Goal: Contribute content: Contribute content

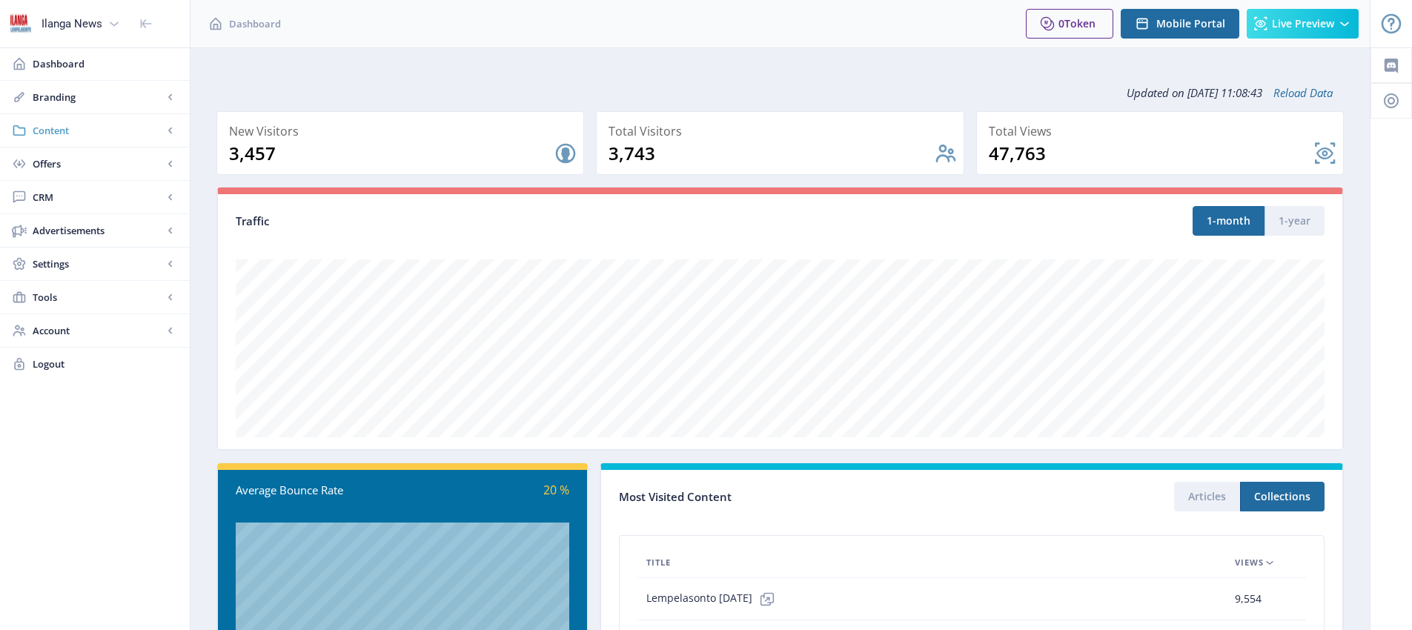
click at [59, 127] on span "Content" at bounding box center [98, 130] width 130 height 15
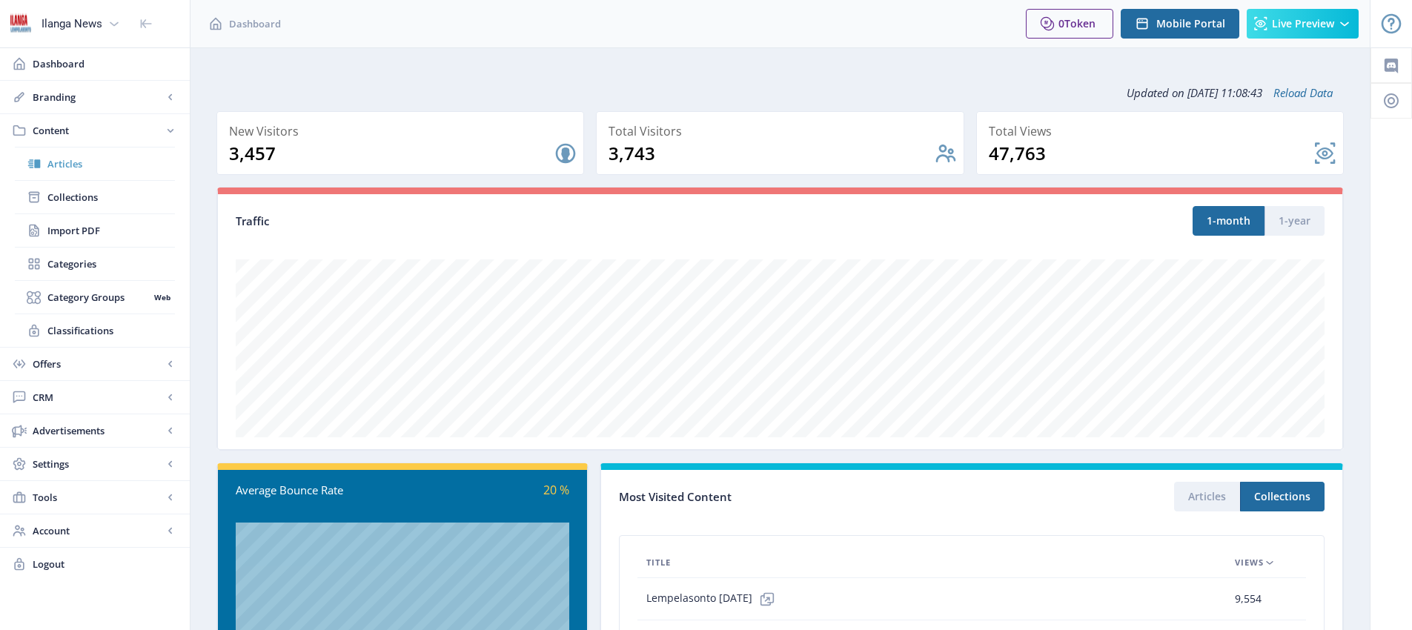
click at [70, 164] on span "Articles" at bounding box center [110, 163] width 127 height 15
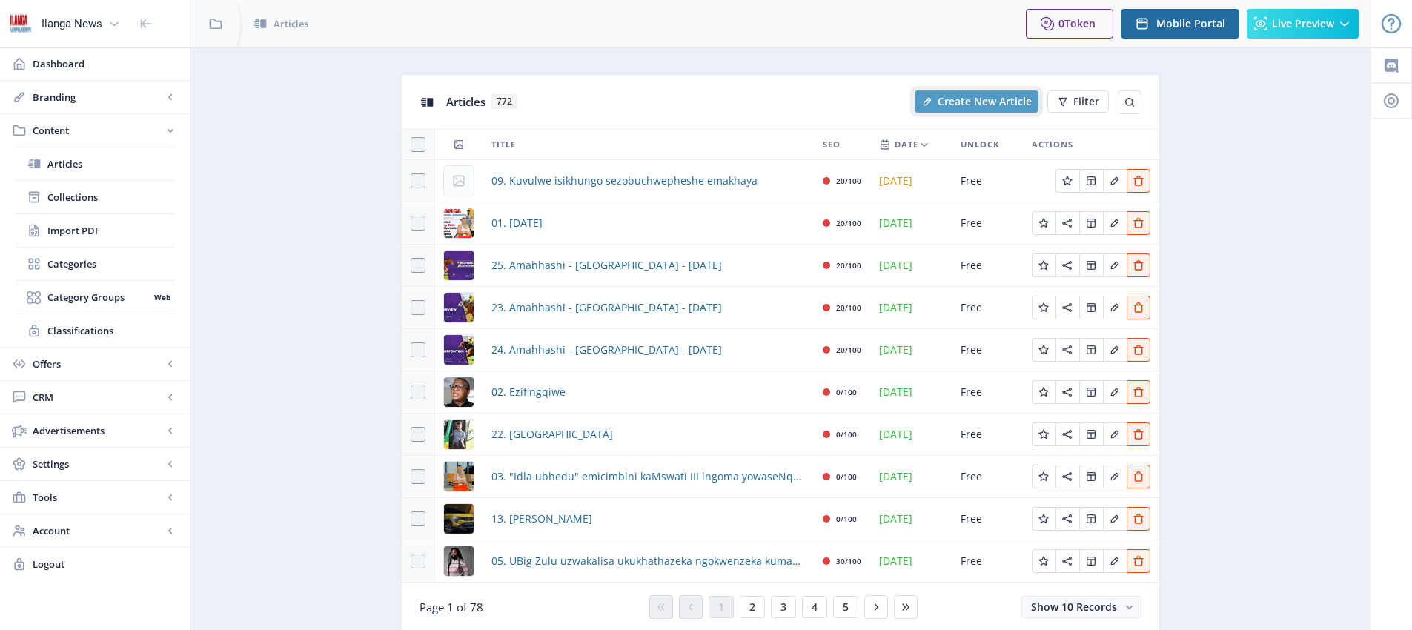
click at [986, 104] on span "Create New Article" at bounding box center [984, 102] width 94 height 12
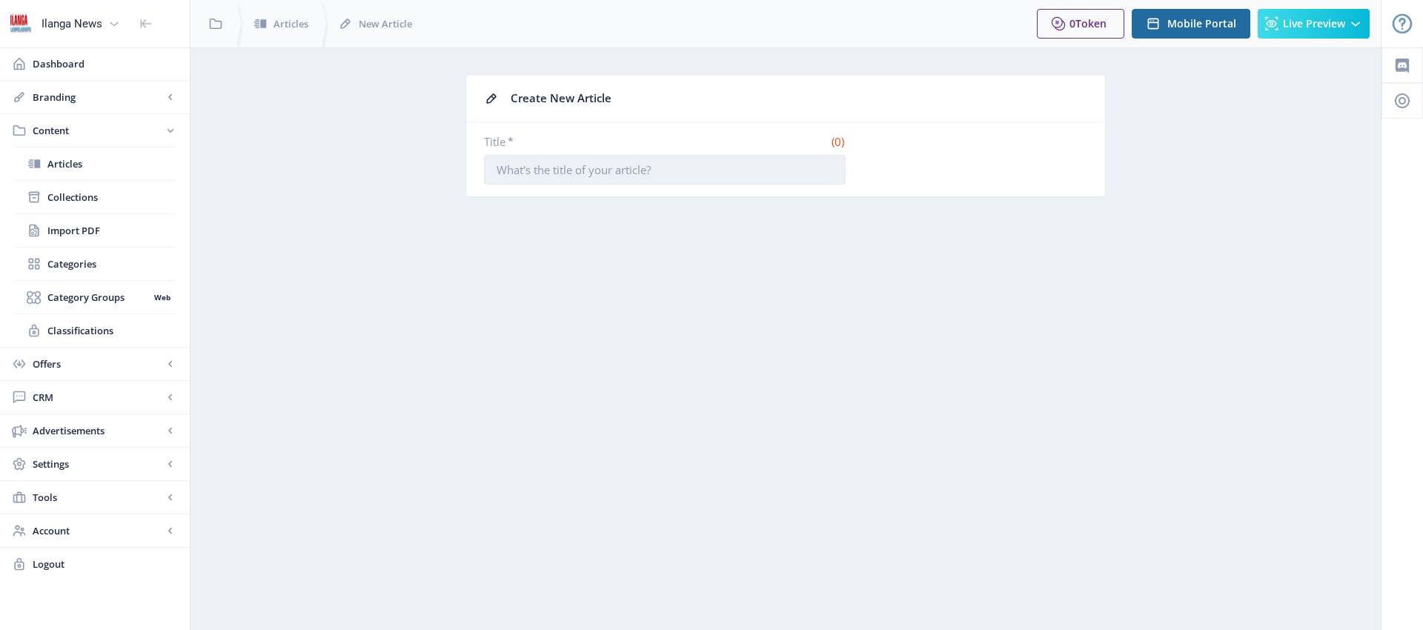
click at [582, 170] on input "Title *" at bounding box center [665, 170] width 362 height 30
click at [23, 27] on img at bounding box center [21, 24] width 24 height 24
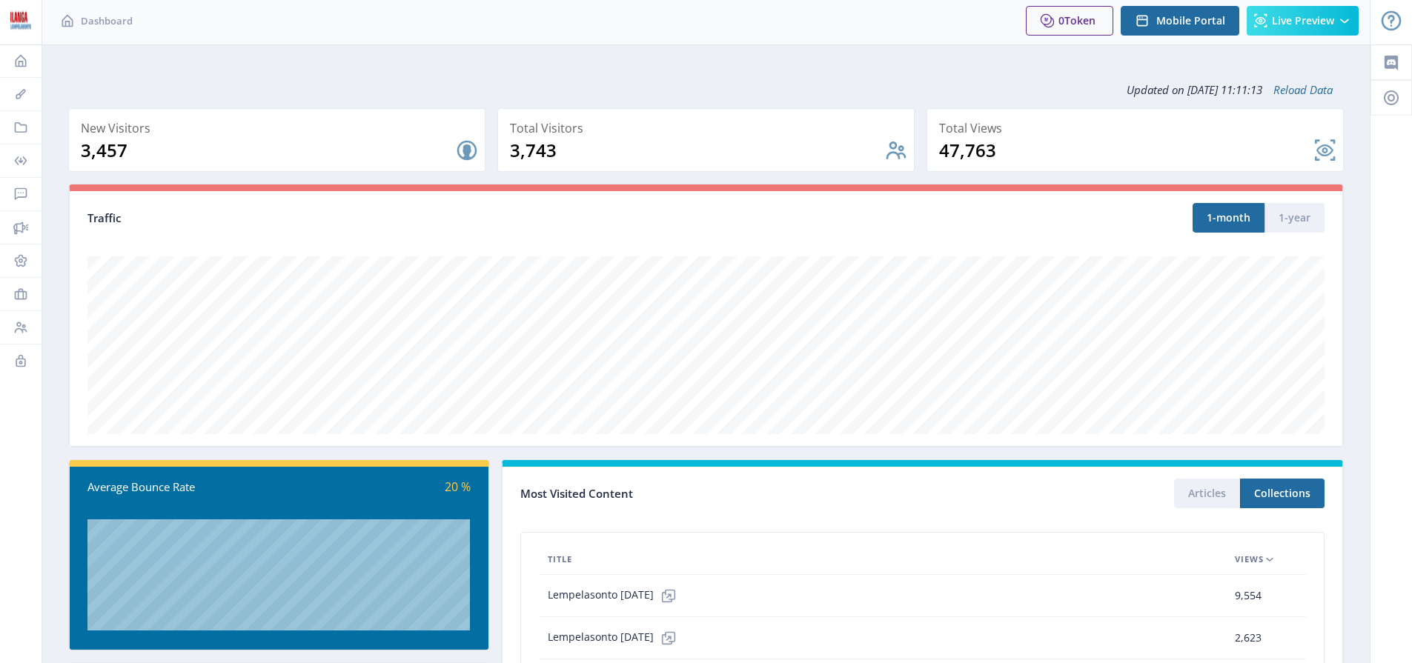
scroll to position [244, 0]
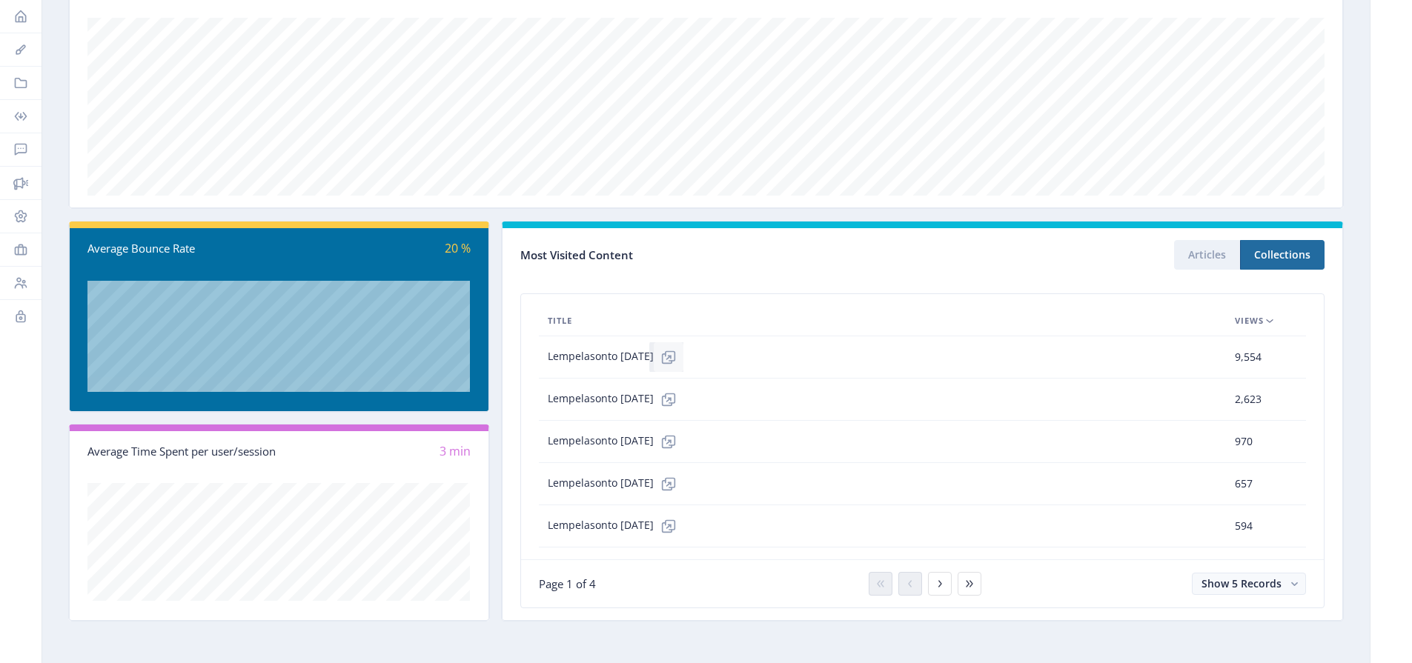
click at [676, 353] on icon at bounding box center [668, 357] width 15 height 15
click at [24, 17] on icon at bounding box center [20, 16] width 15 height 15
click at [24, 19] on icon at bounding box center [20, 16] width 15 height 15
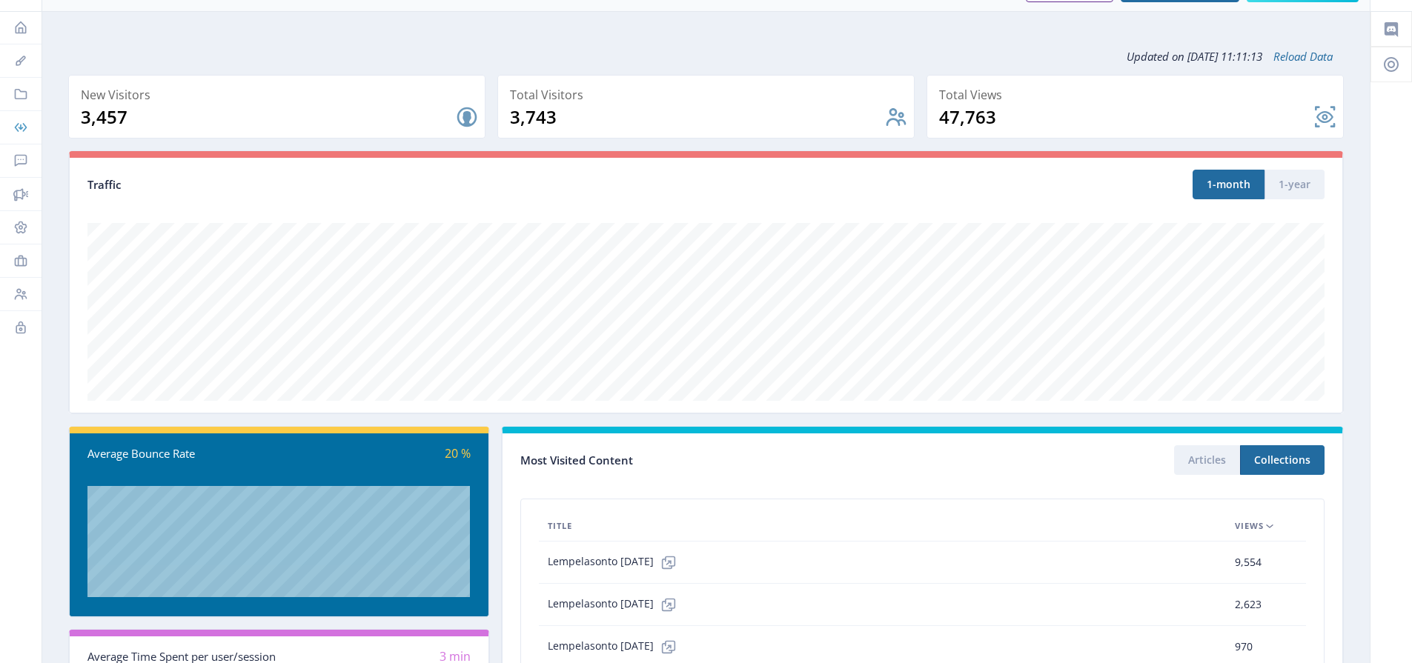
scroll to position [0, 0]
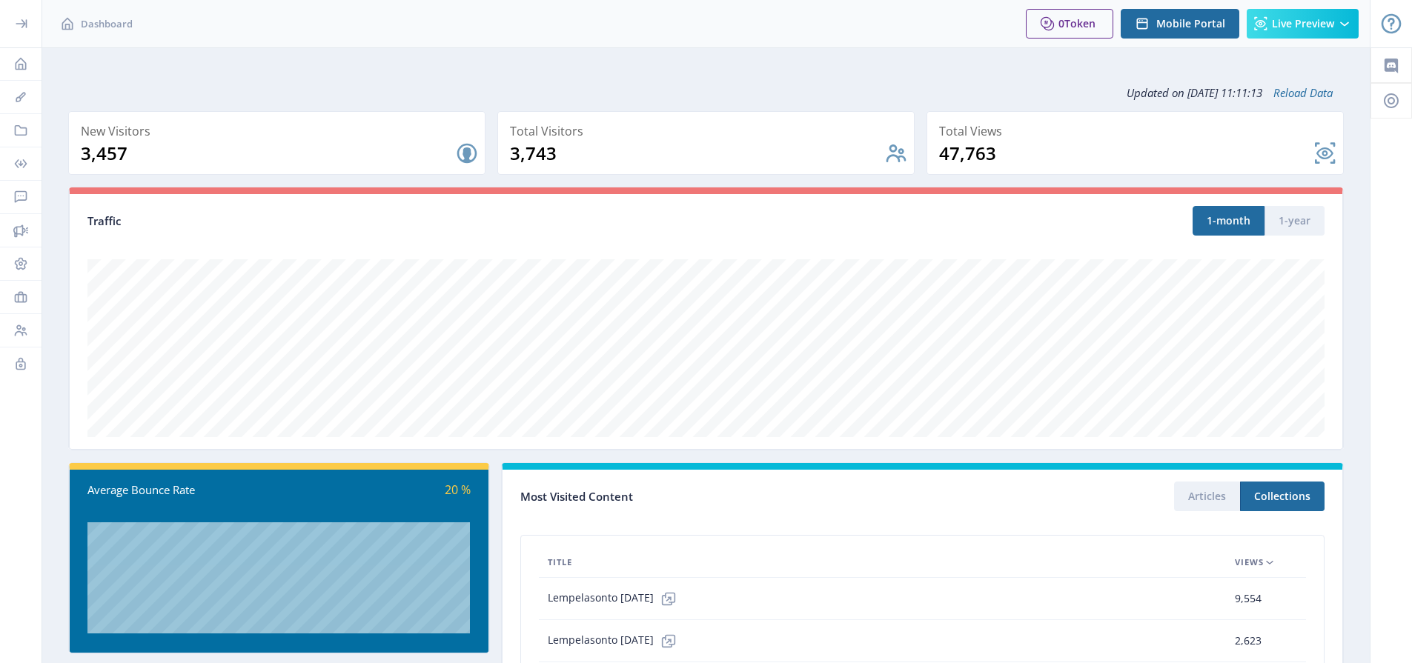
click at [29, 30] on div at bounding box center [20, 23] width 41 height 47
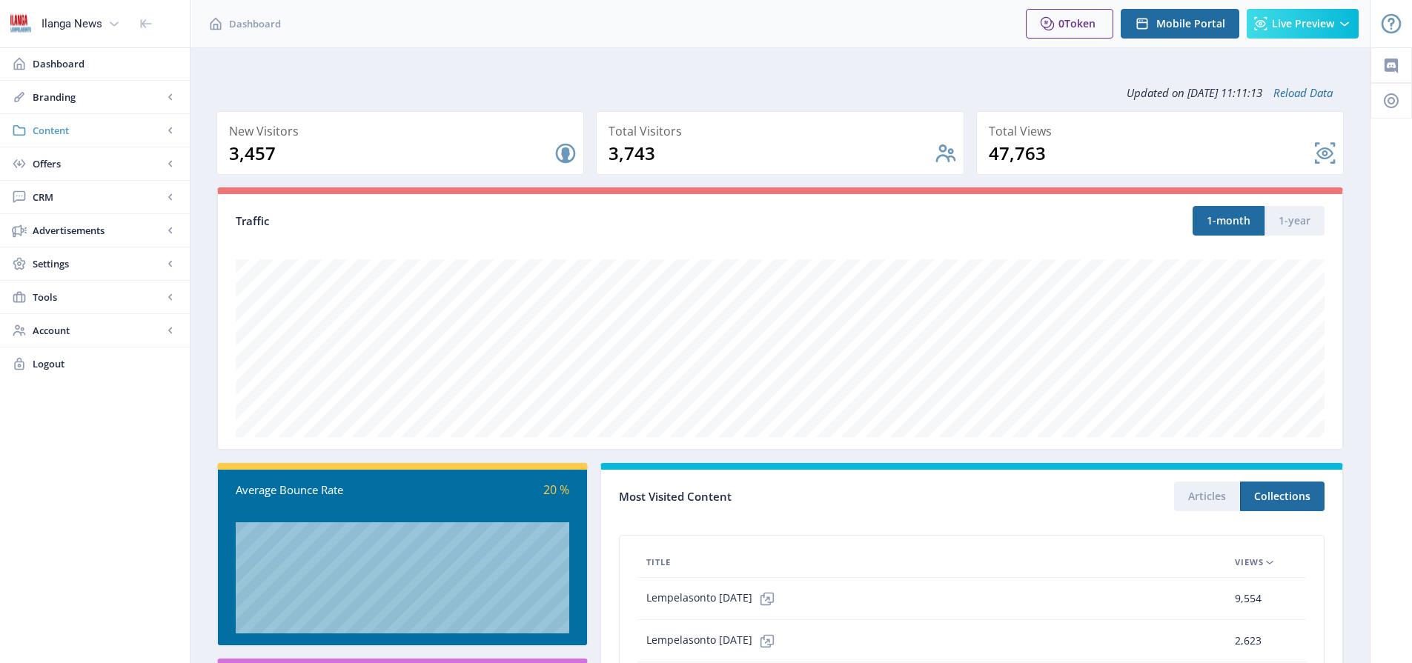
click at [65, 129] on span "Content" at bounding box center [98, 130] width 130 height 15
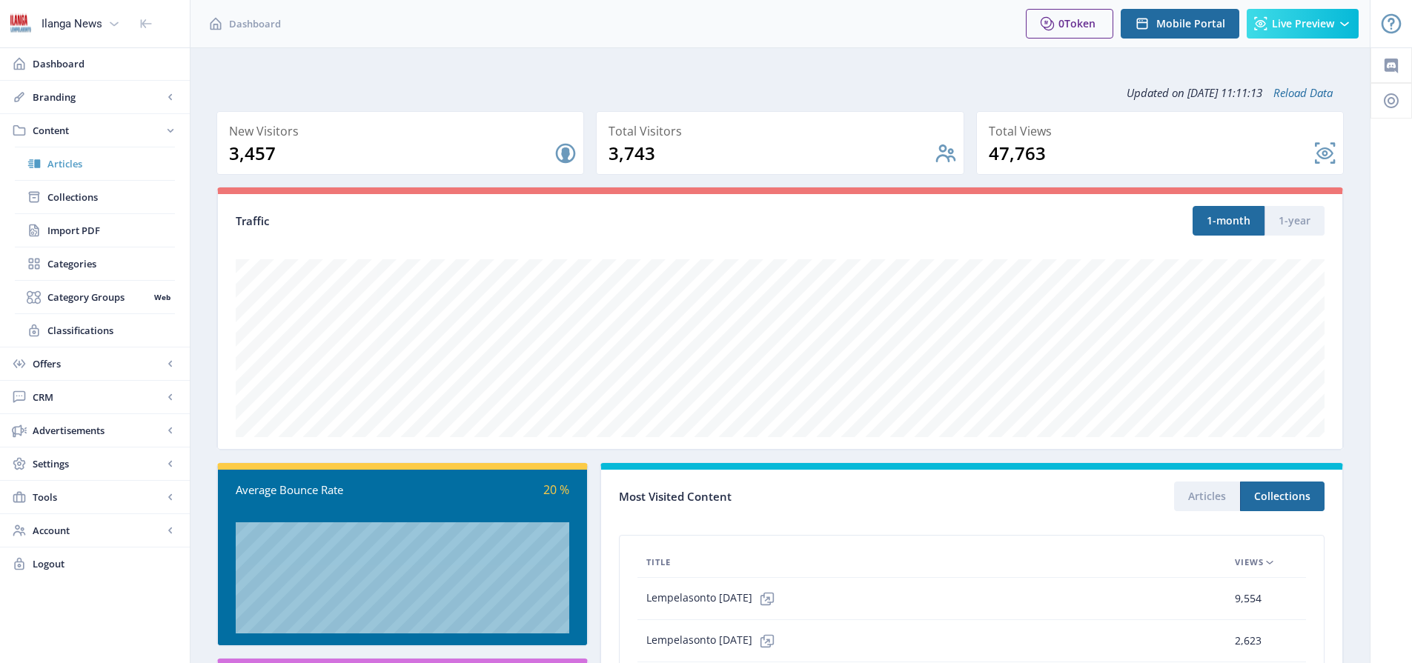
click at [75, 167] on span "Articles" at bounding box center [110, 163] width 127 height 15
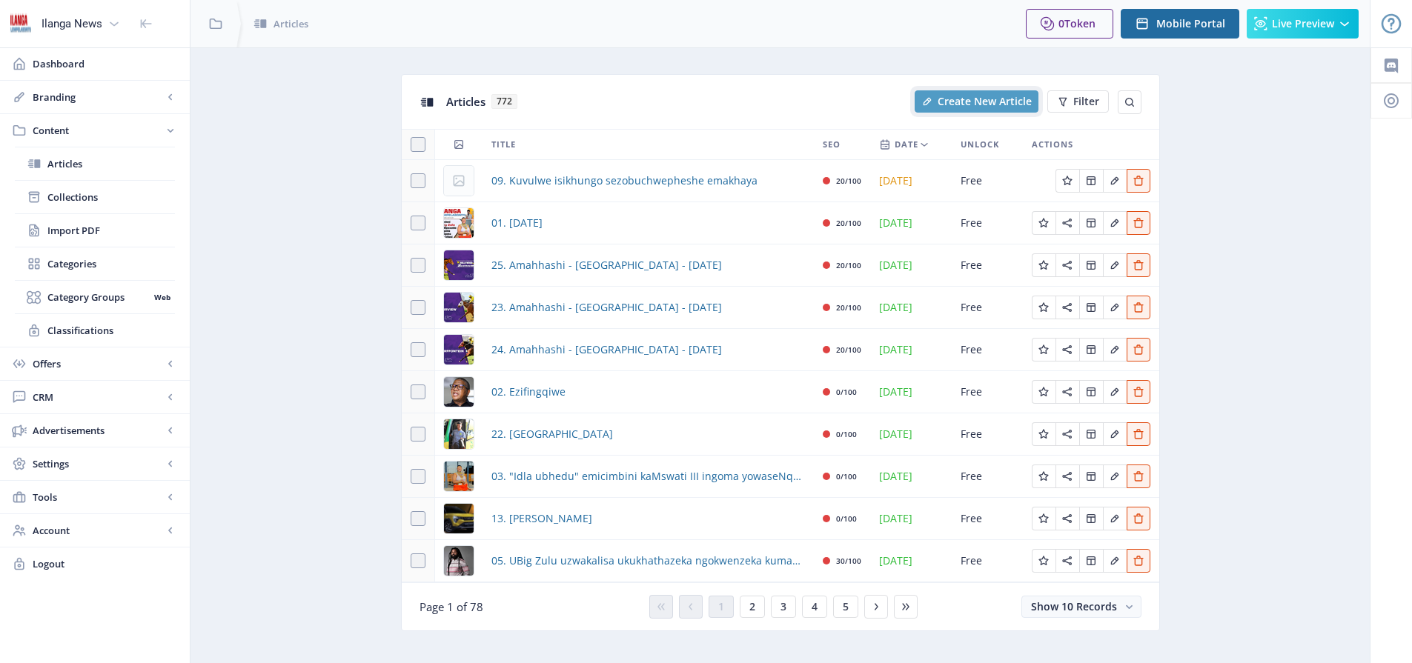
click at [997, 101] on span "Create New Article" at bounding box center [984, 102] width 94 height 12
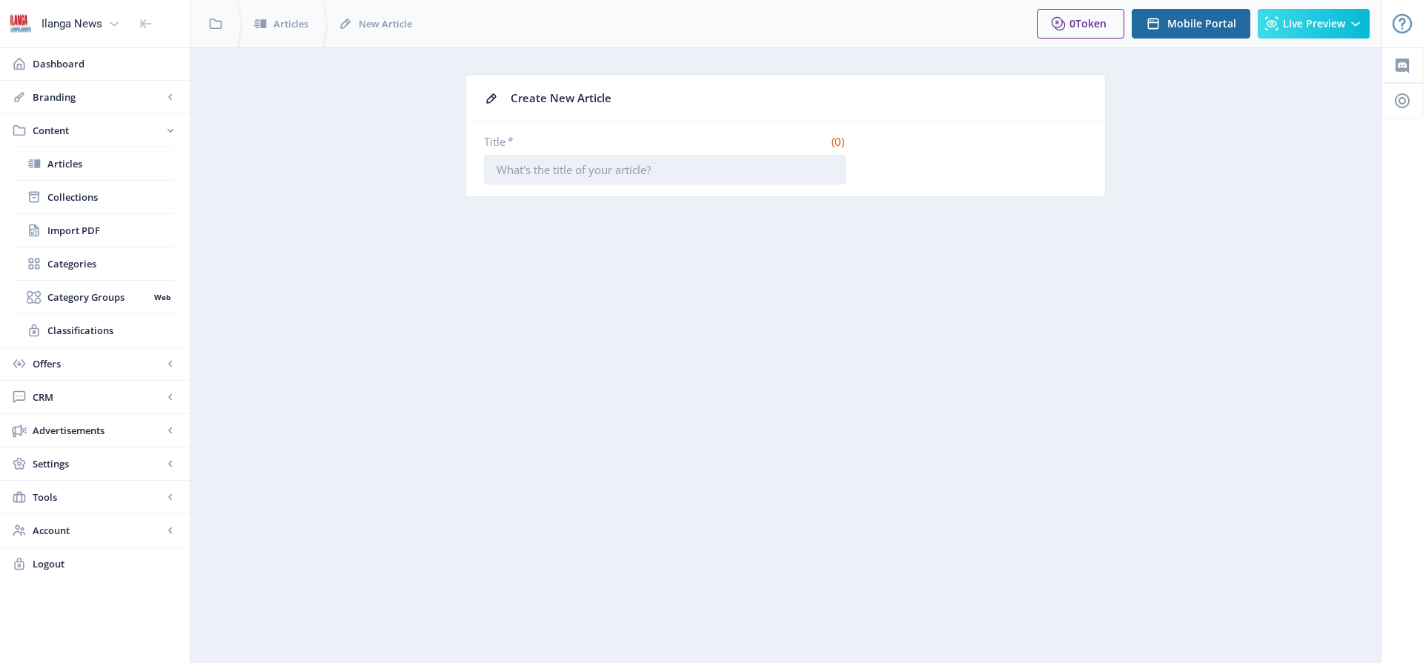
click at [542, 176] on input "Title *" at bounding box center [665, 170] width 362 height 30
type input "11. Hhola Mntwana!"
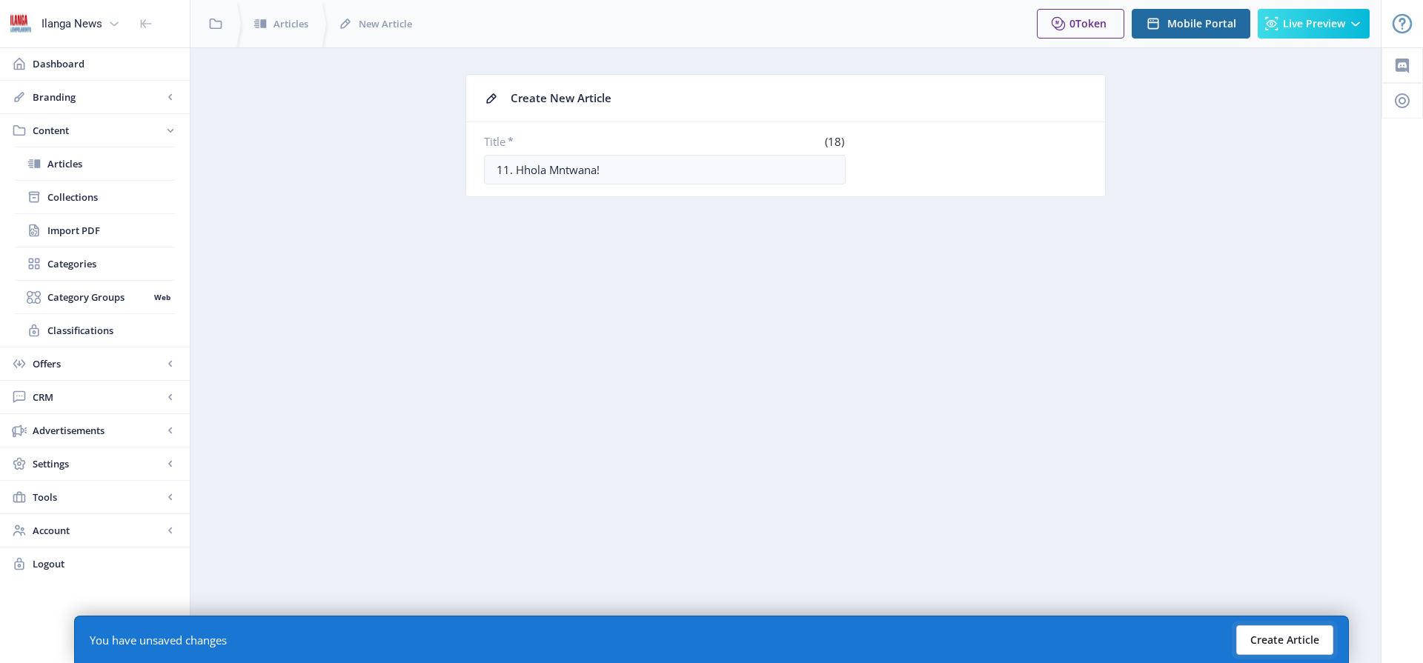
click at [1286, 646] on button "Create Article" at bounding box center [1284, 640] width 97 height 30
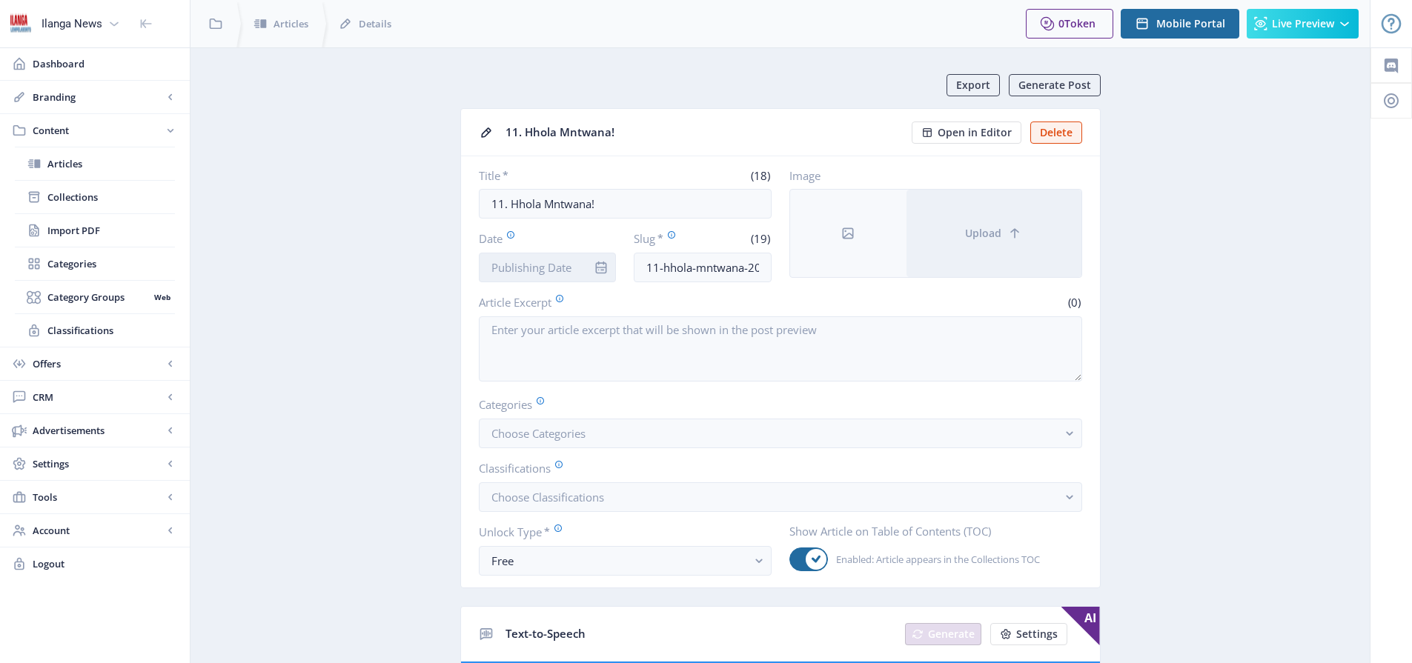
click at [531, 259] on input "Date" at bounding box center [548, 268] width 138 height 30
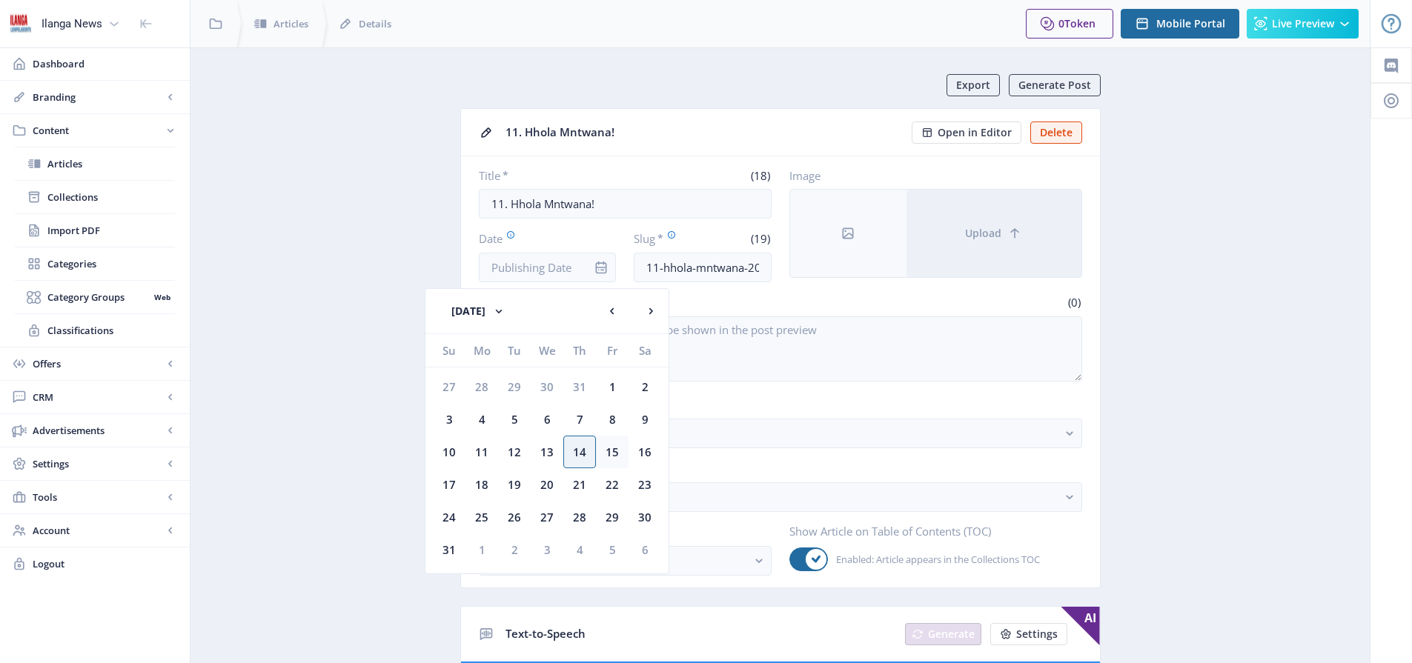
click at [606, 450] on div "15" at bounding box center [612, 452] width 33 height 33
type input "[DATE]"
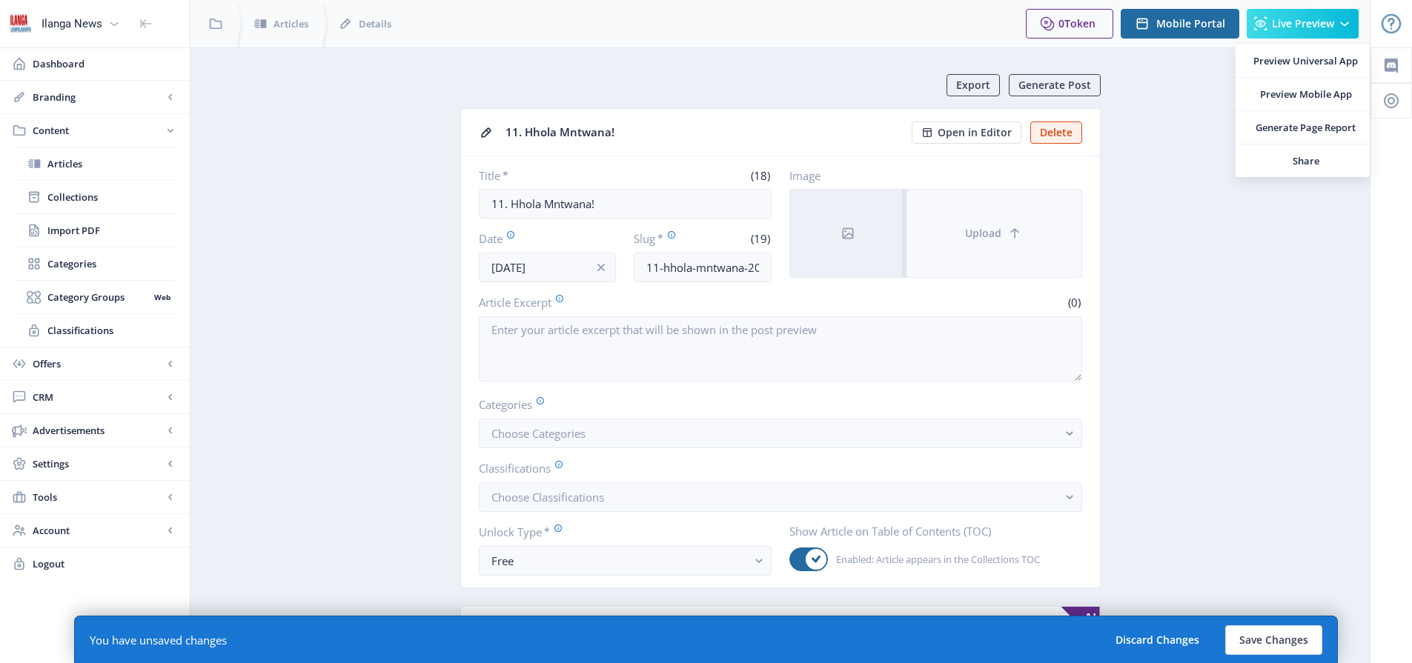
click at [1013, 241] on button "Upload" at bounding box center [993, 233] width 175 height 87
click at [1012, 243] on button "Upload" at bounding box center [993, 233] width 175 height 87
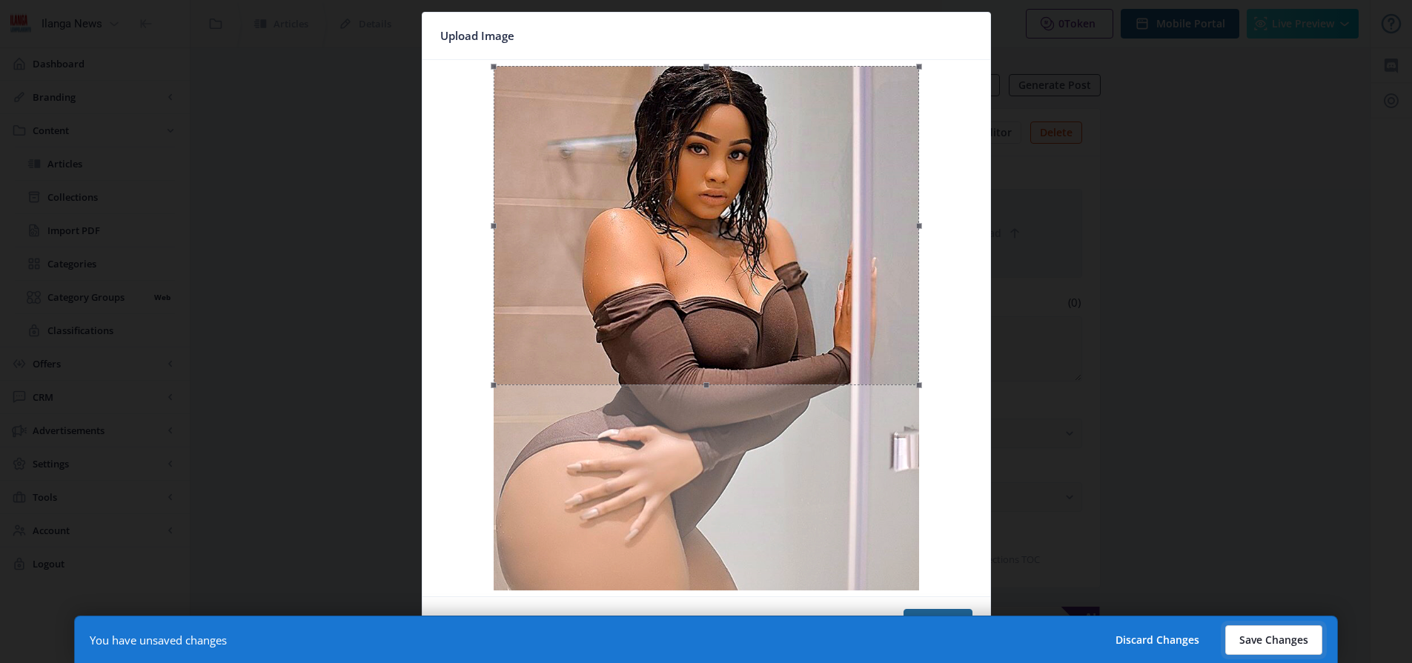
click at [1267, 634] on button "Save Changes" at bounding box center [1273, 640] width 97 height 30
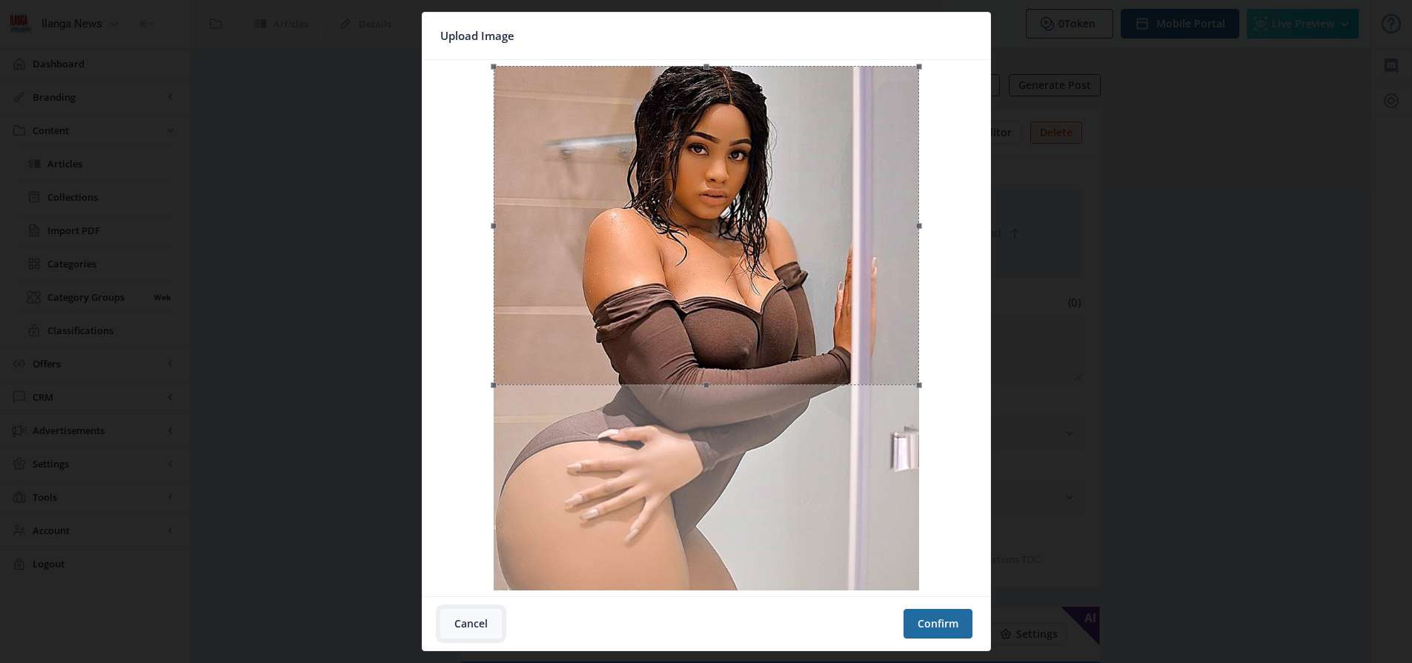
click at [469, 627] on button "Cancel" at bounding box center [471, 624] width 62 height 30
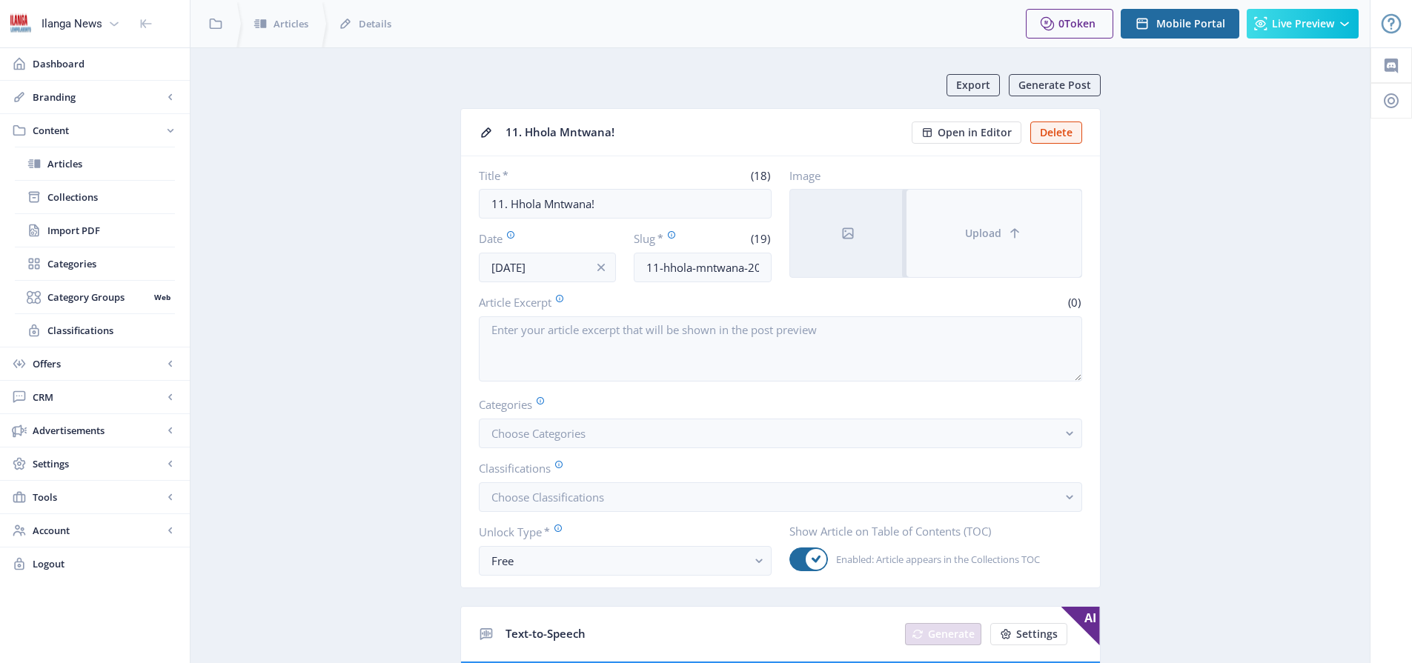
click at [1000, 248] on button "Upload" at bounding box center [993, 233] width 175 height 87
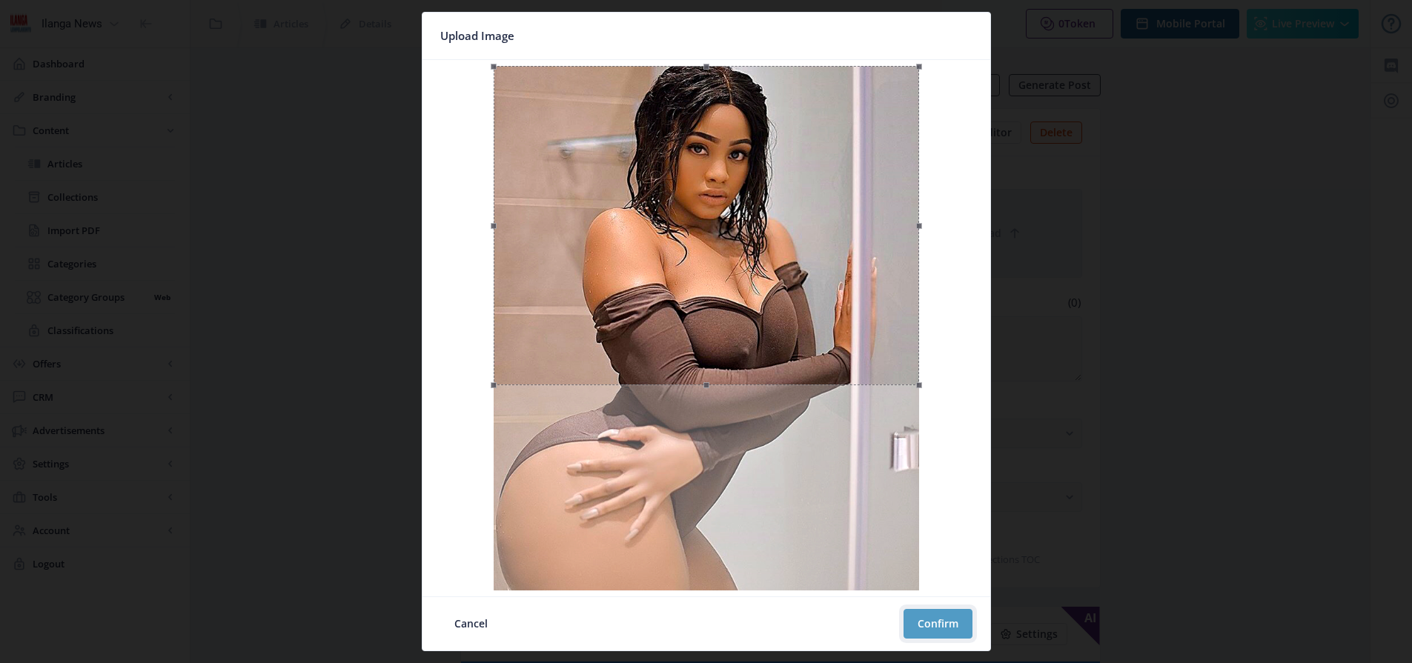
click at [938, 618] on button "Confirm" at bounding box center [937, 624] width 69 height 30
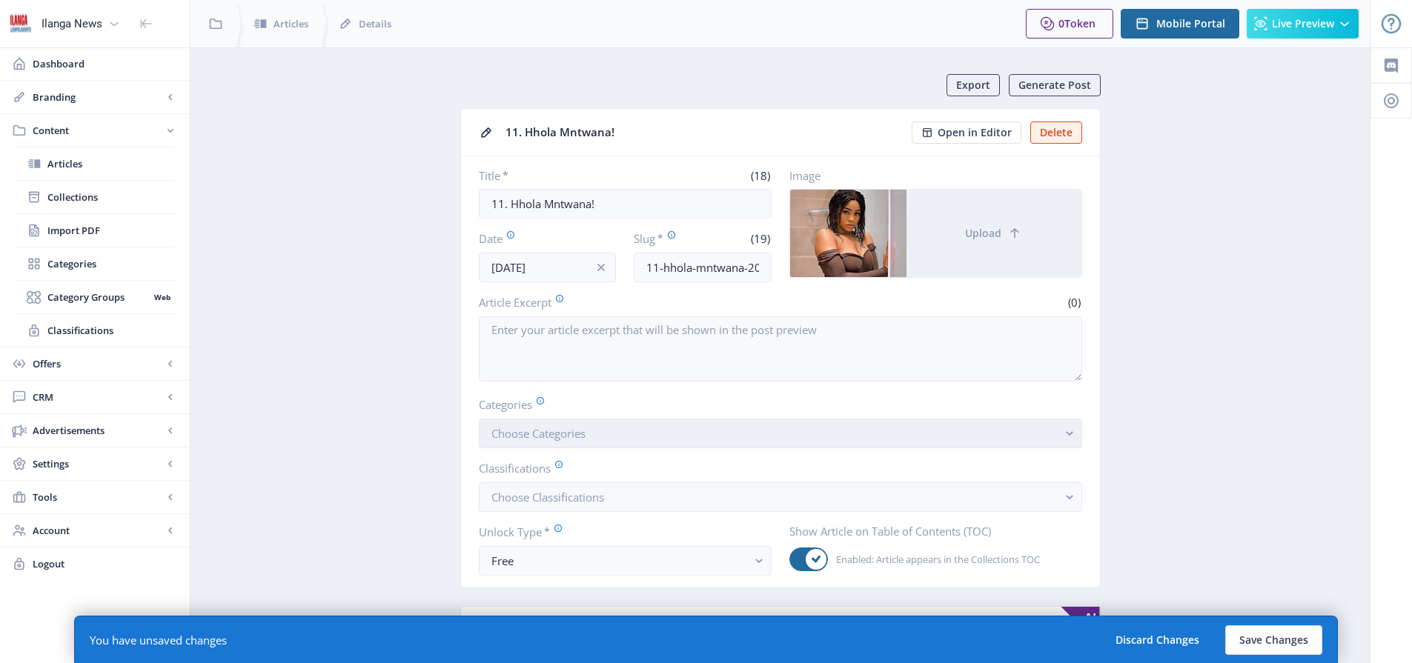
click at [562, 432] on span "Choose Categories" at bounding box center [538, 433] width 94 height 15
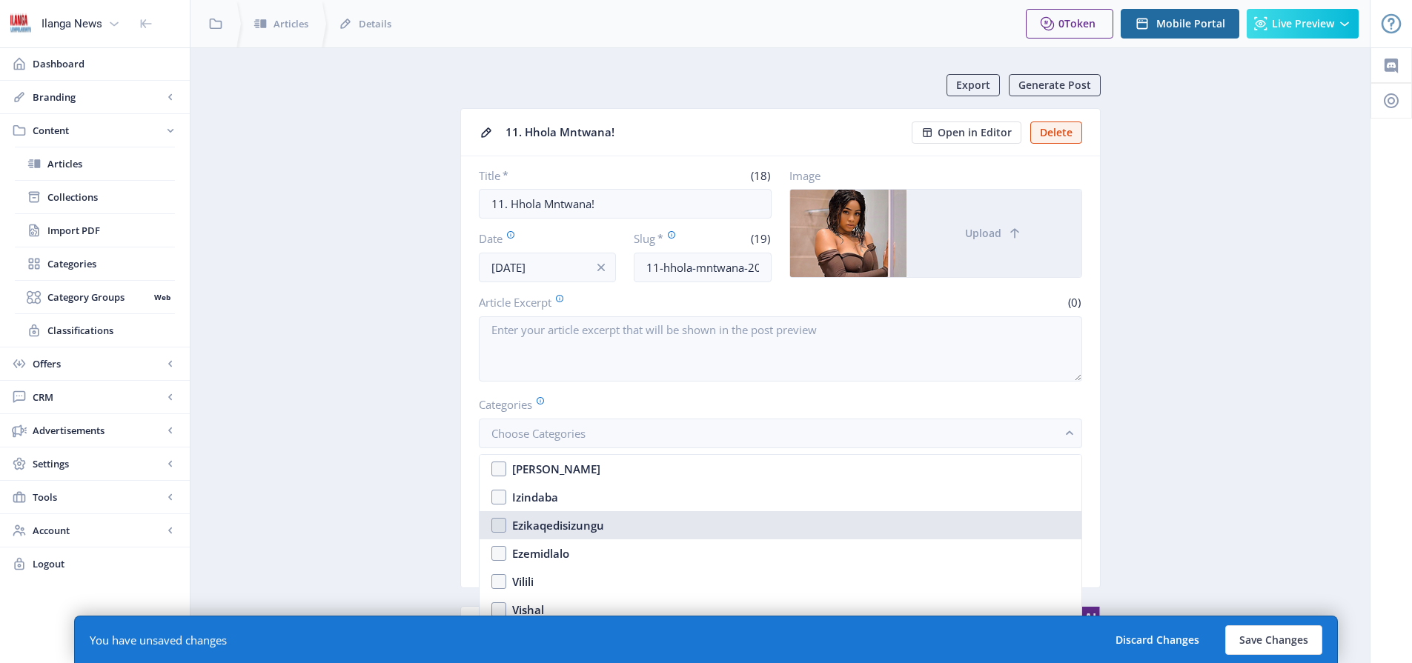
click at [504, 527] on nb-option "Ezikaqedisizungu" at bounding box center [780, 525] width 602 height 28
checkbox input "true"
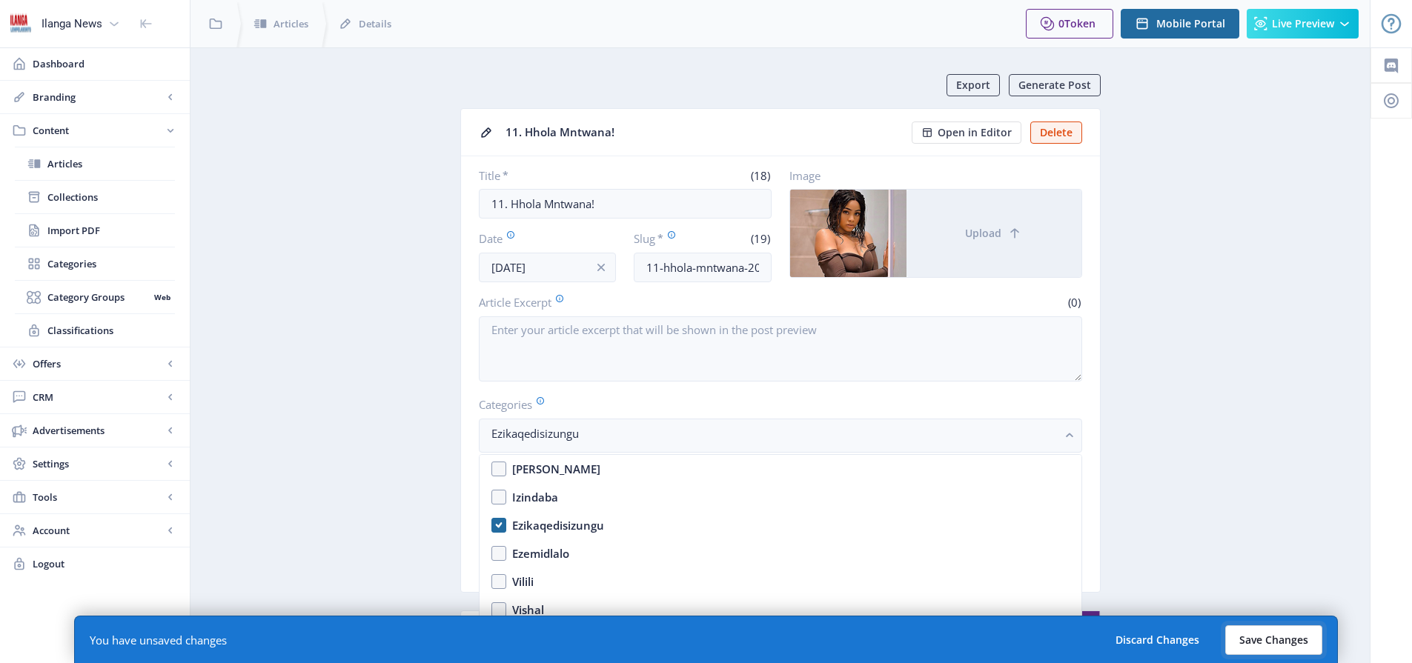
click at [1260, 640] on button "Save Changes" at bounding box center [1273, 640] width 97 height 30
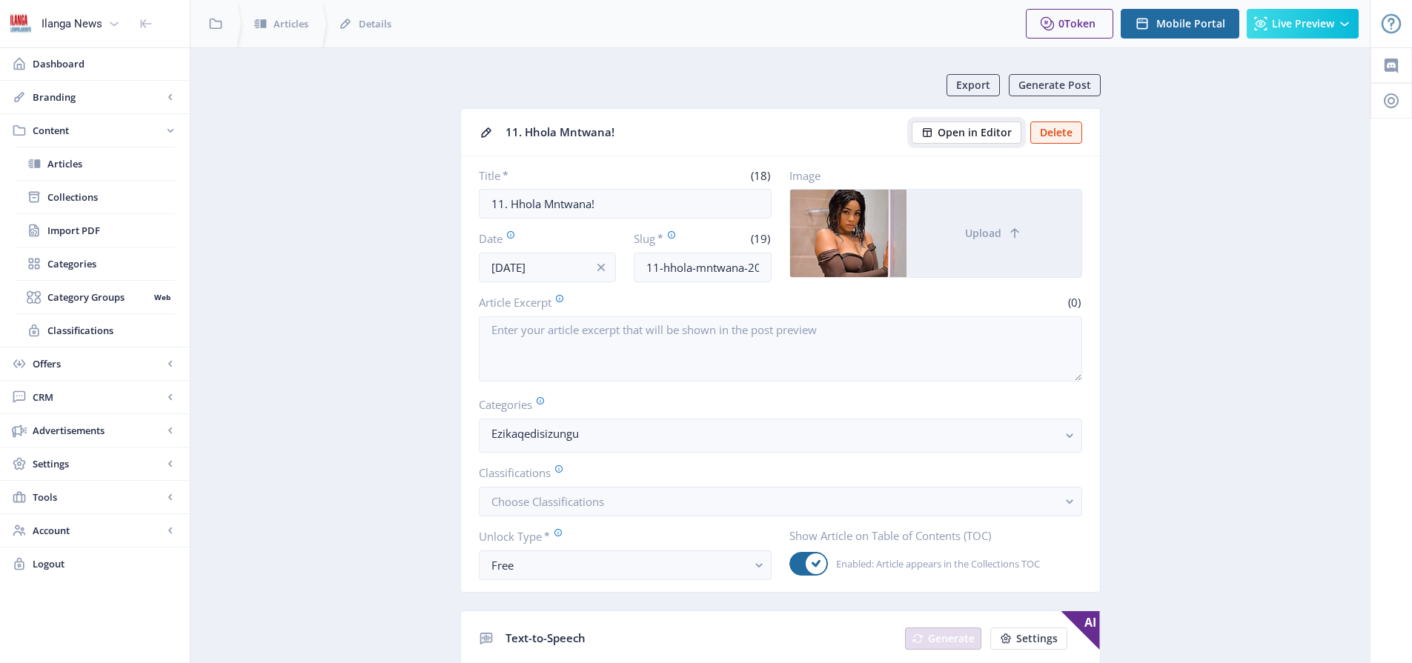
click at [976, 133] on span "Open in Editor" at bounding box center [974, 133] width 74 height 12
